Goal: Find specific page/section: Find specific page/section

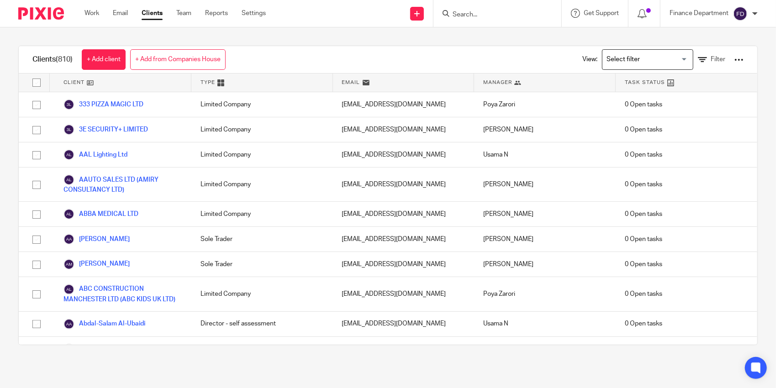
click at [493, 18] on input "Search" at bounding box center [492, 15] width 82 height 8
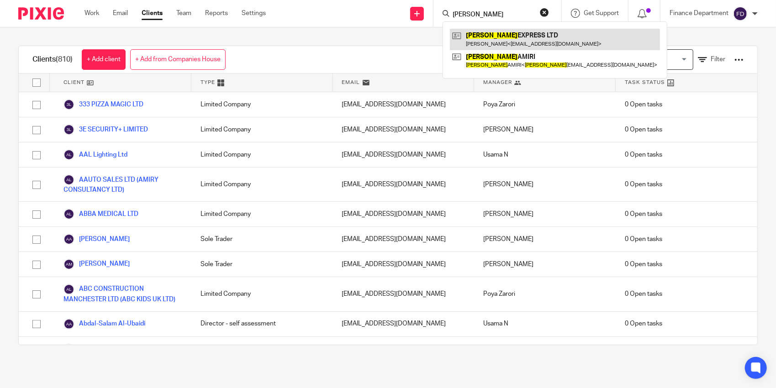
type input "[PERSON_NAME]"
click at [513, 36] on link at bounding box center [555, 39] width 210 height 21
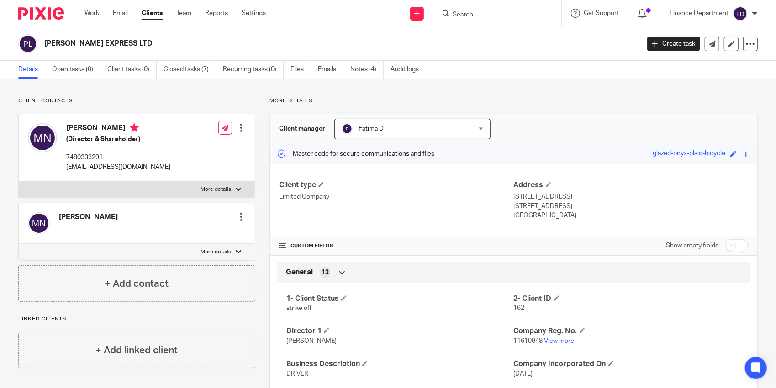
click at [116, 39] on h2 "[PERSON_NAME] EXPRESS LTD" at bounding box center [279, 44] width 471 height 10
copy main "[PERSON_NAME] EXPRESS LTD Create task Update from Companies House Export data M…"
click at [128, 46] on h2 "[PERSON_NAME] EXPRESS LTD" at bounding box center [279, 44] width 471 height 10
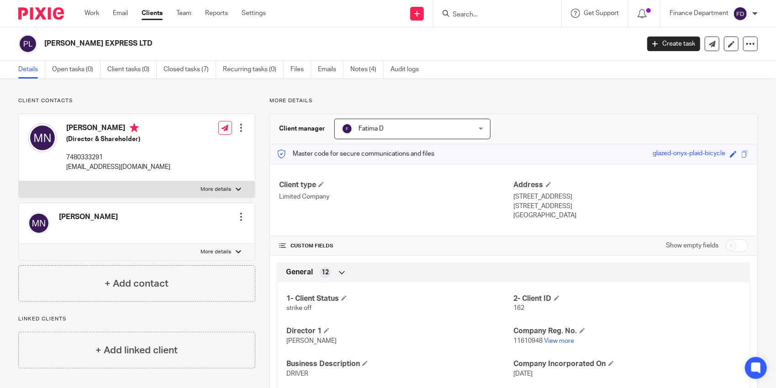
drag, startPoint x: 126, startPoint y: 43, endPoint x: 41, endPoint y: 43, distance: 84.9
click at [41, 43] on div "[PERSON_NAME] EXPRESS LTD" at bounding box center [325, 43] width 615 height 19
copy h2 "[PERSON_NAME] EXPRESS LTD"
